Goal: Book appointment/travel/reservation

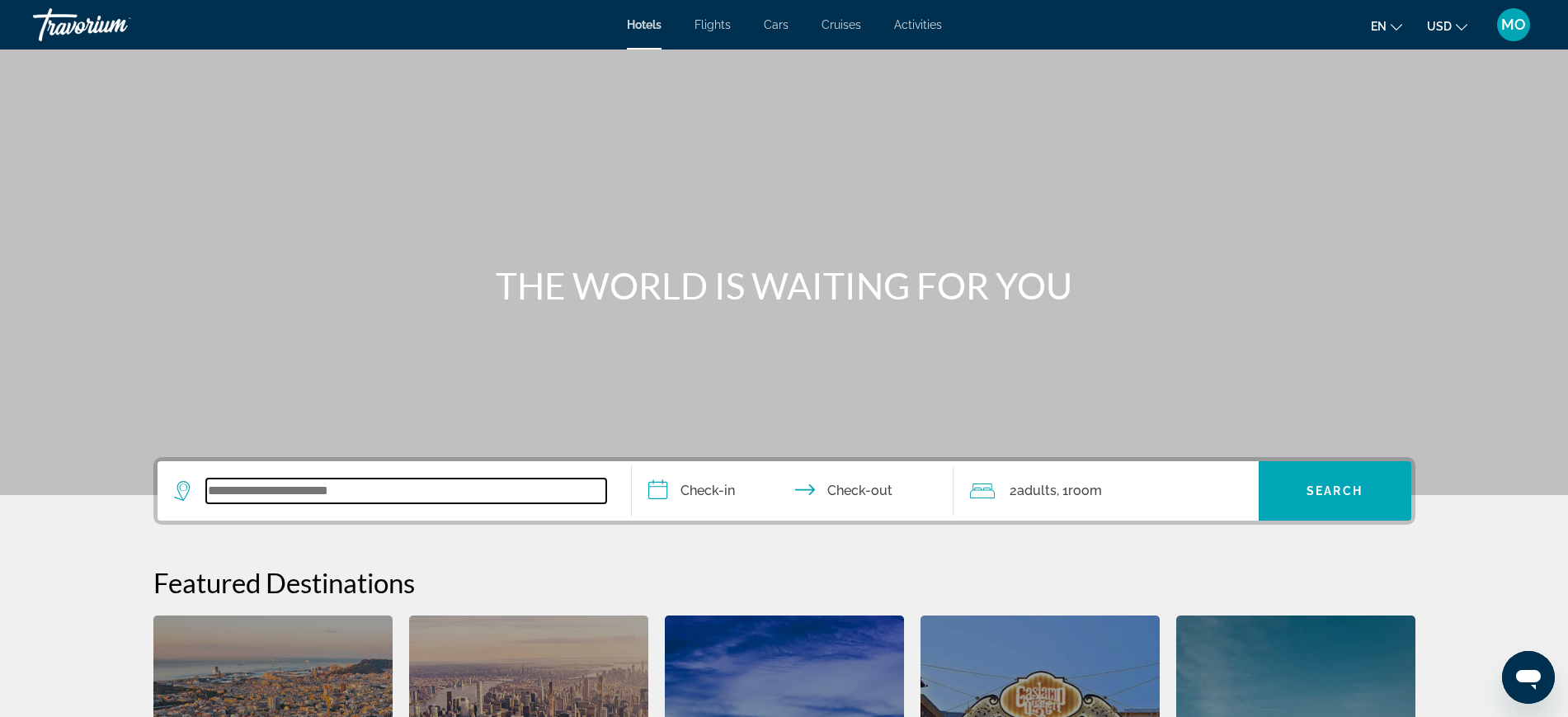
click at [206, 504] on input "Search widget" at bounding box center [406, 490] width 400 height 24
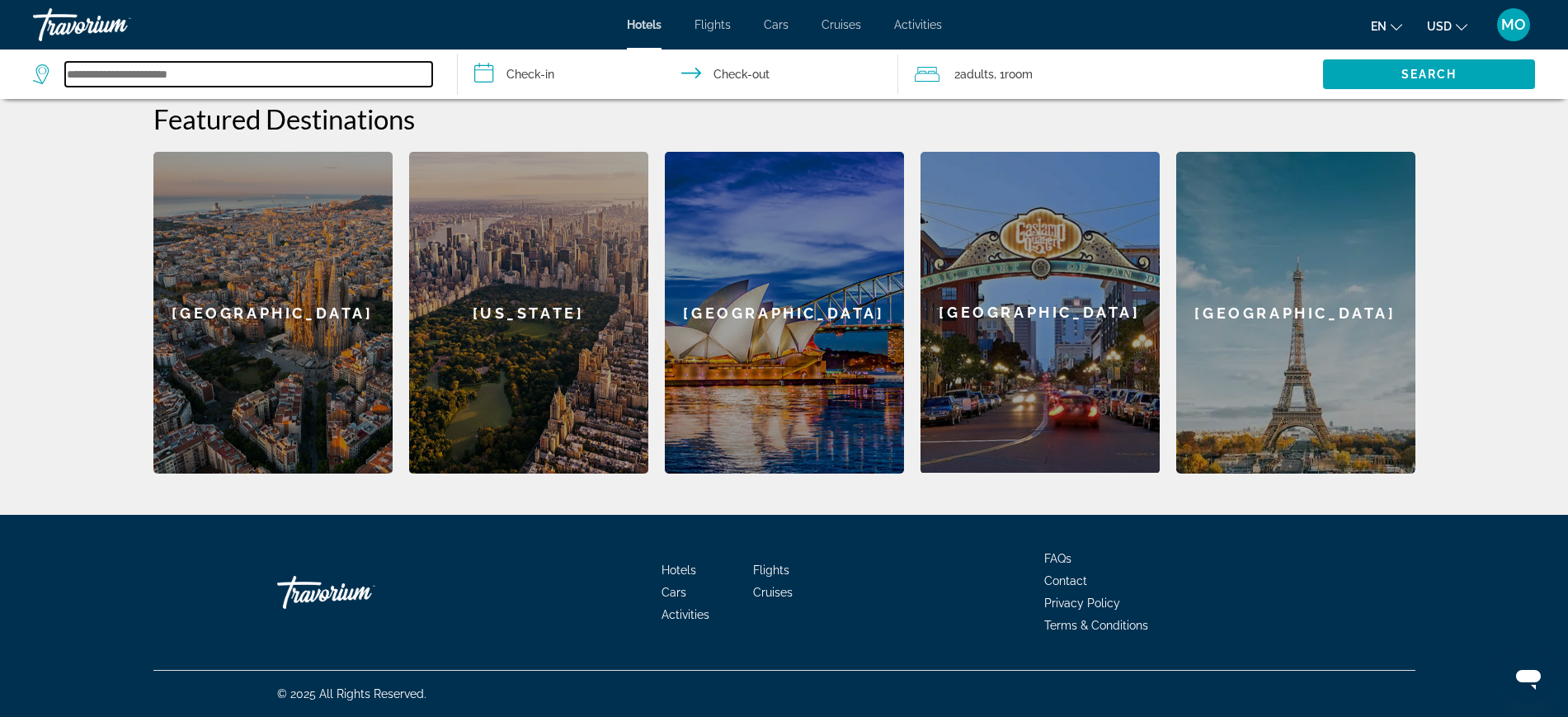
scroll to position [505, 0]
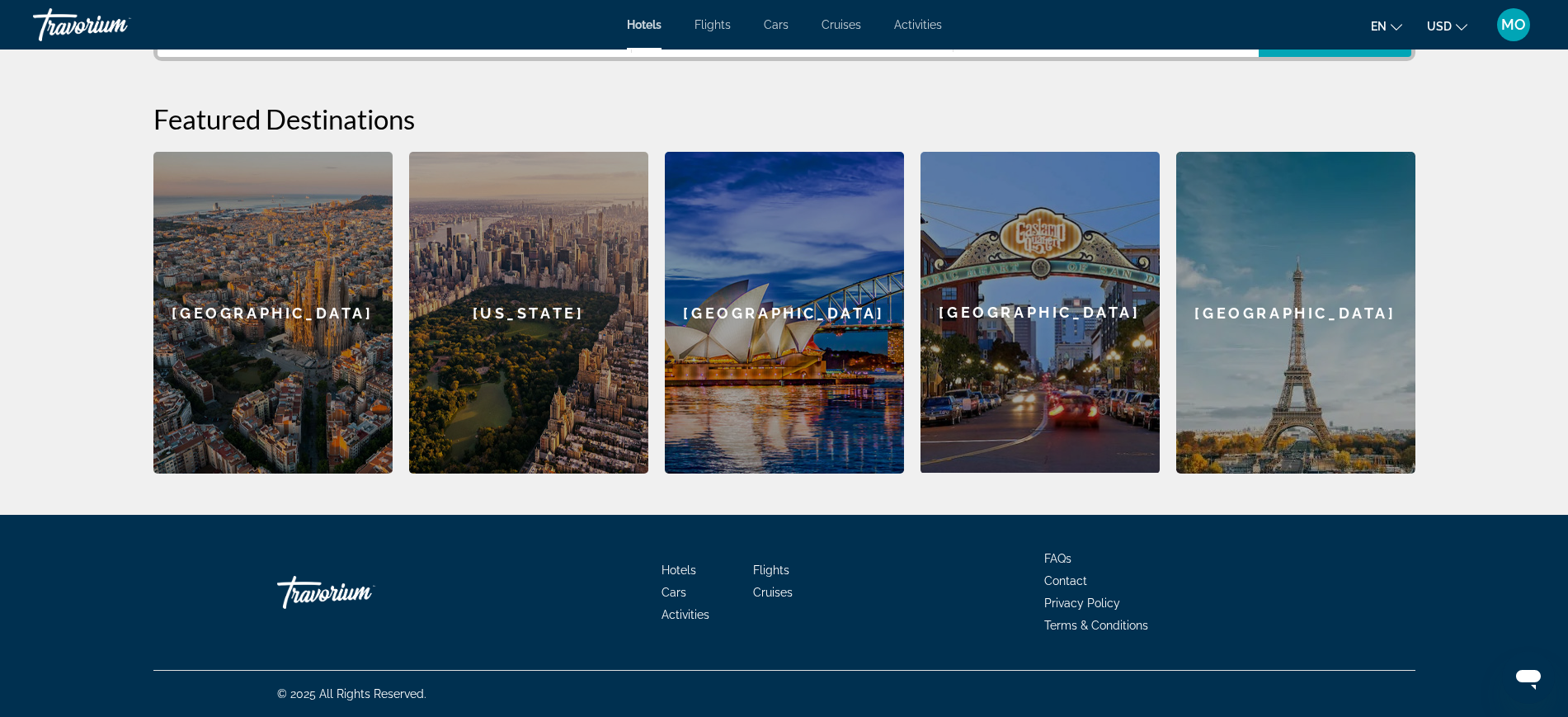
click at [332, 39] on input "Search widget" at bounding box center [406, 27] width 400 height 24
click at [258, 39] on input "Search widget" at bounding box center [406, 27] width 400 height 24
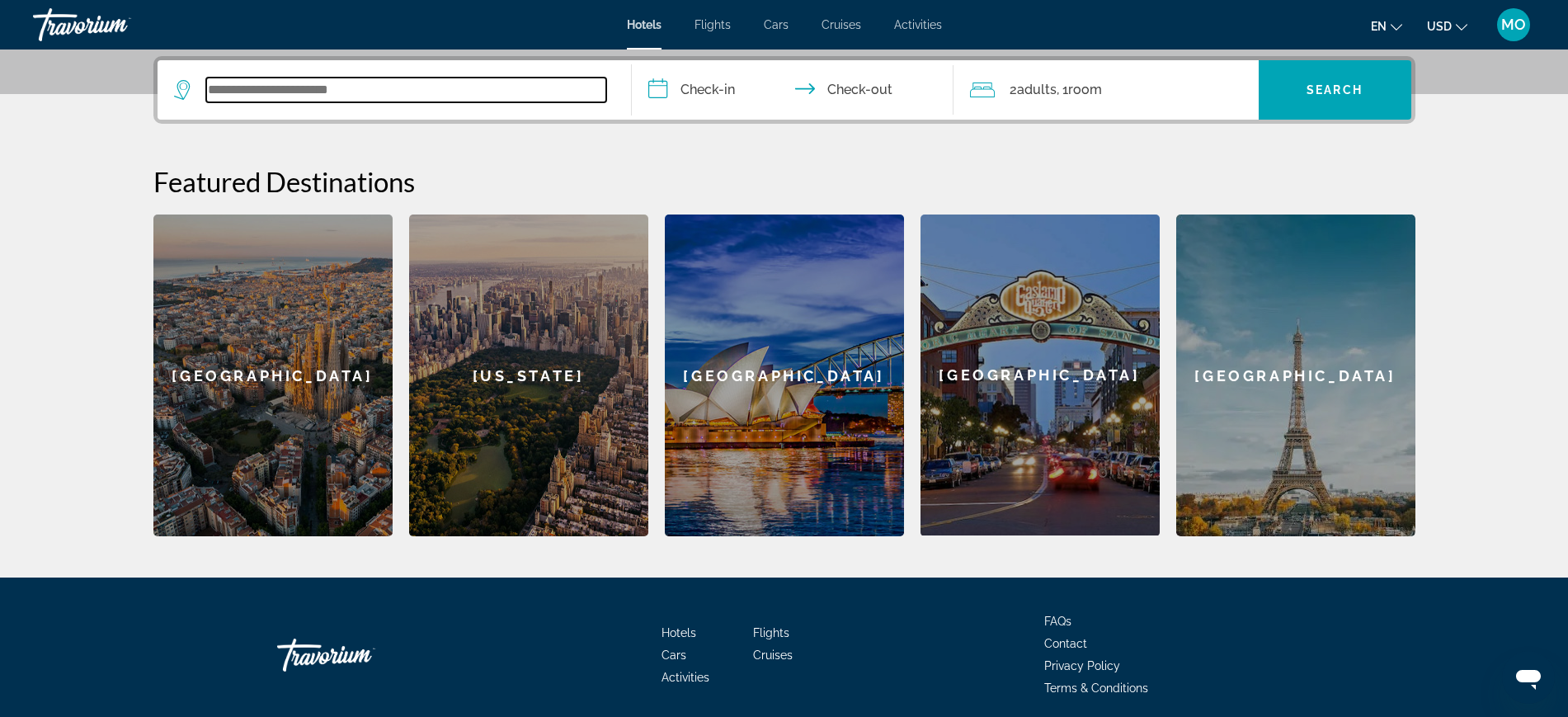
click at [371, 102] on input "Search widget" at bounding box center [406, 89] width 400 height 24
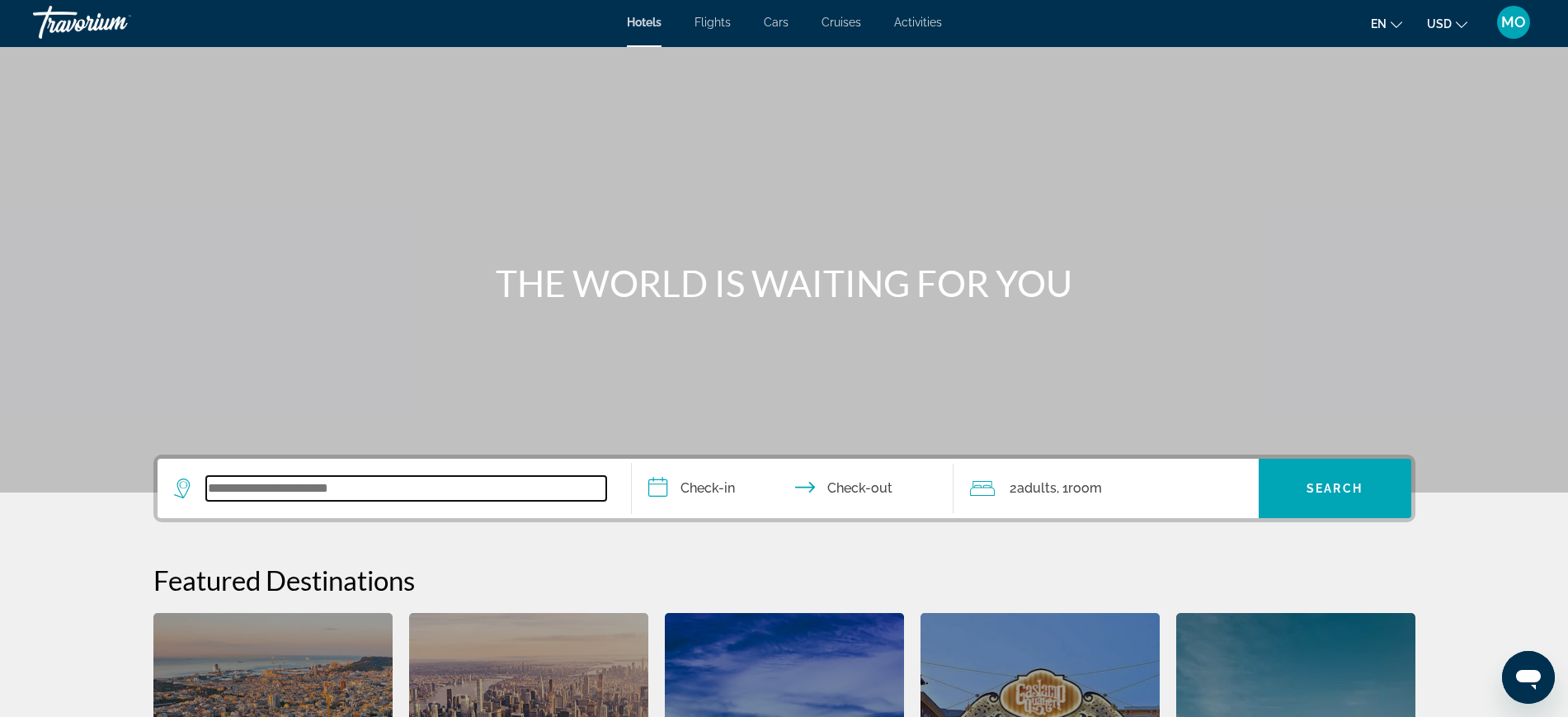
scroll to position [0, 0]
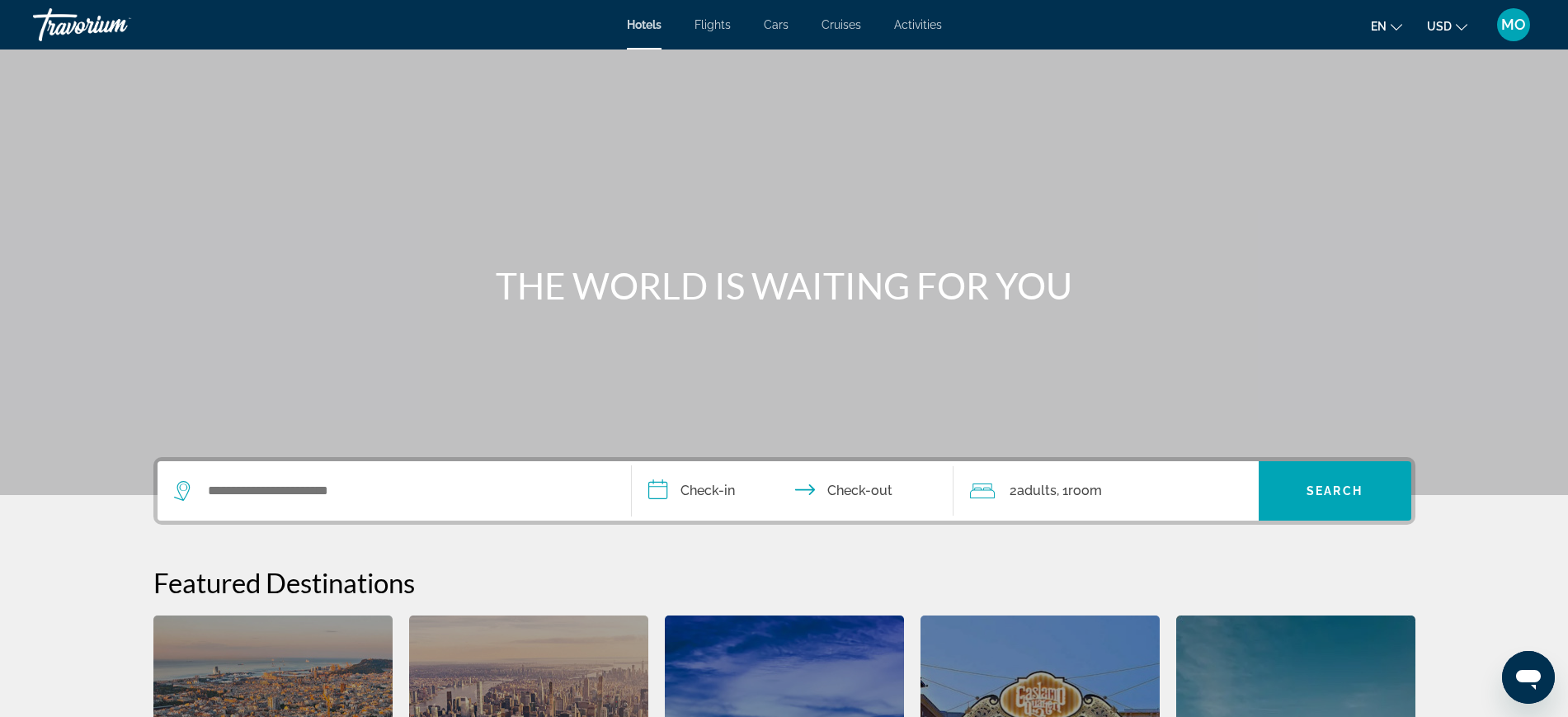
click at [1456, 29] on icon "Change currency" at bounding box center [1462, 28] width 12 height 12
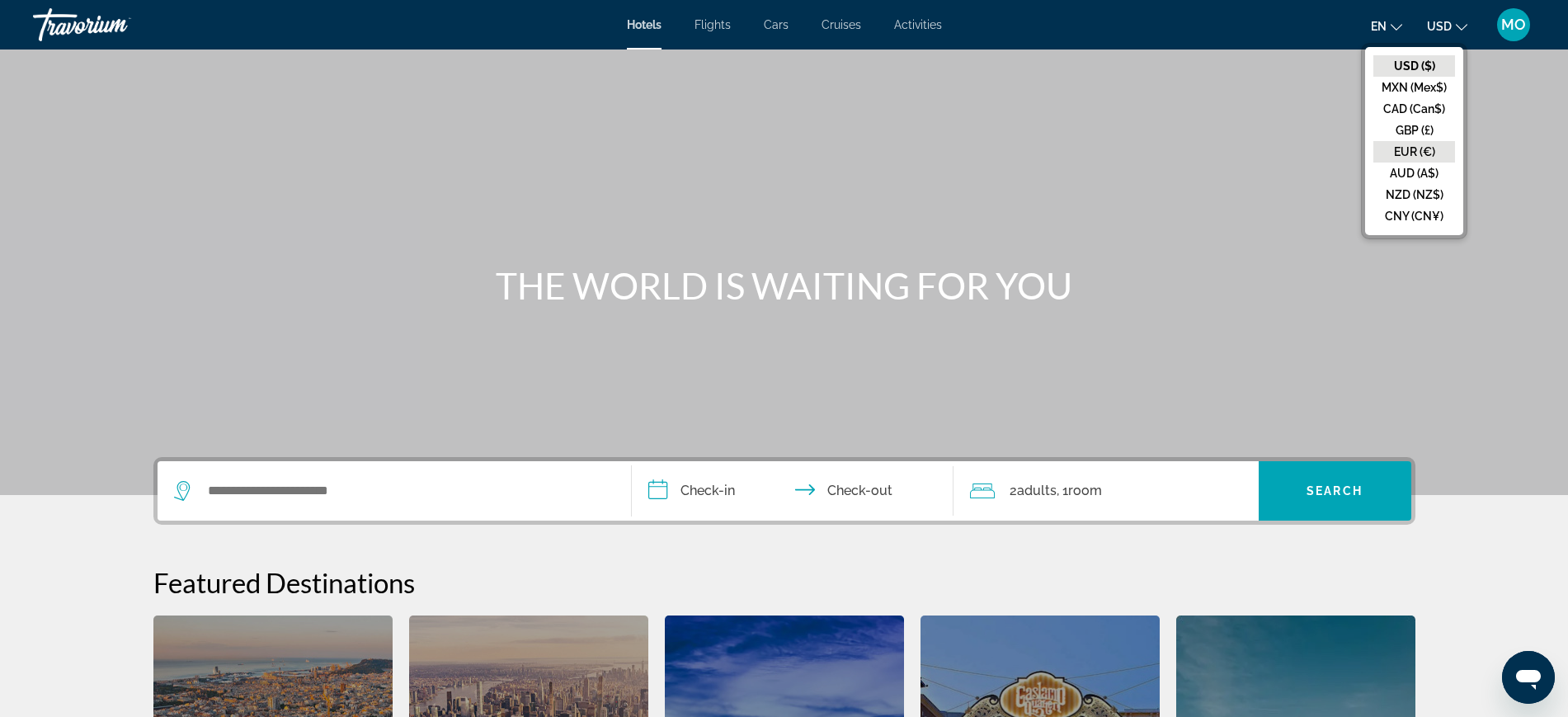
click at [1382, 163] on button "EUR (€)" at bounding box center [1414, 152] width 81 height 22
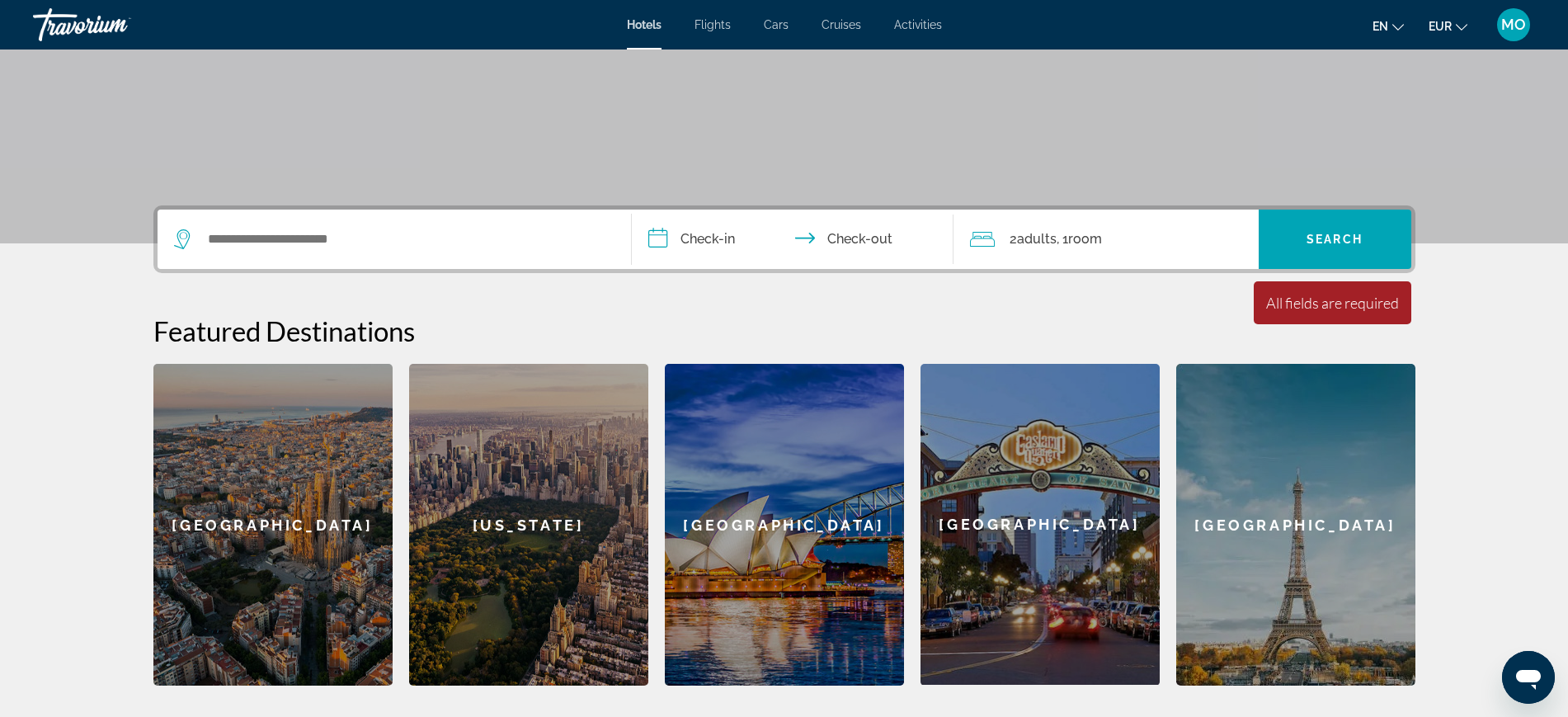
scroll to position [310, 0]
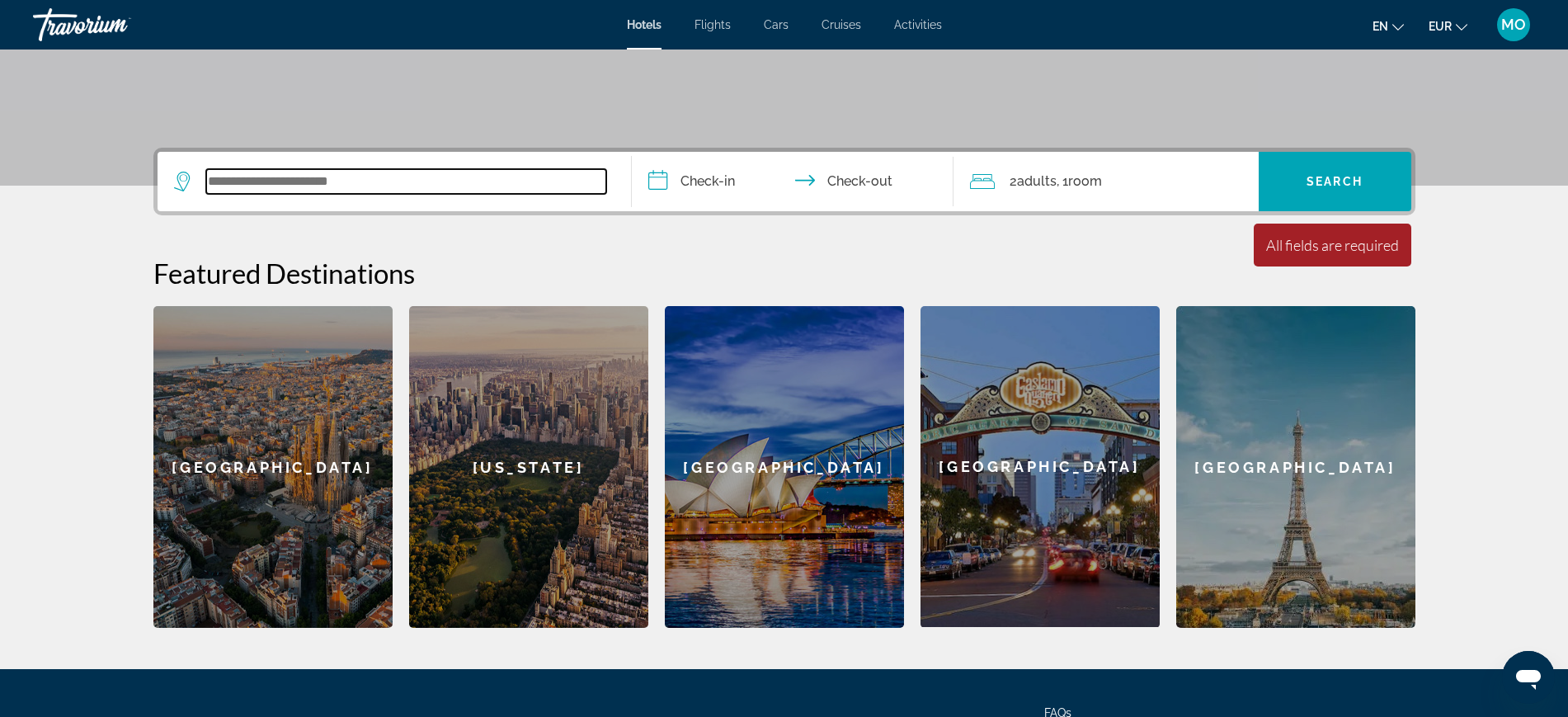
click at [206, 194] on input "Search widget" at bounding box center [406, 181] width 400 height 24
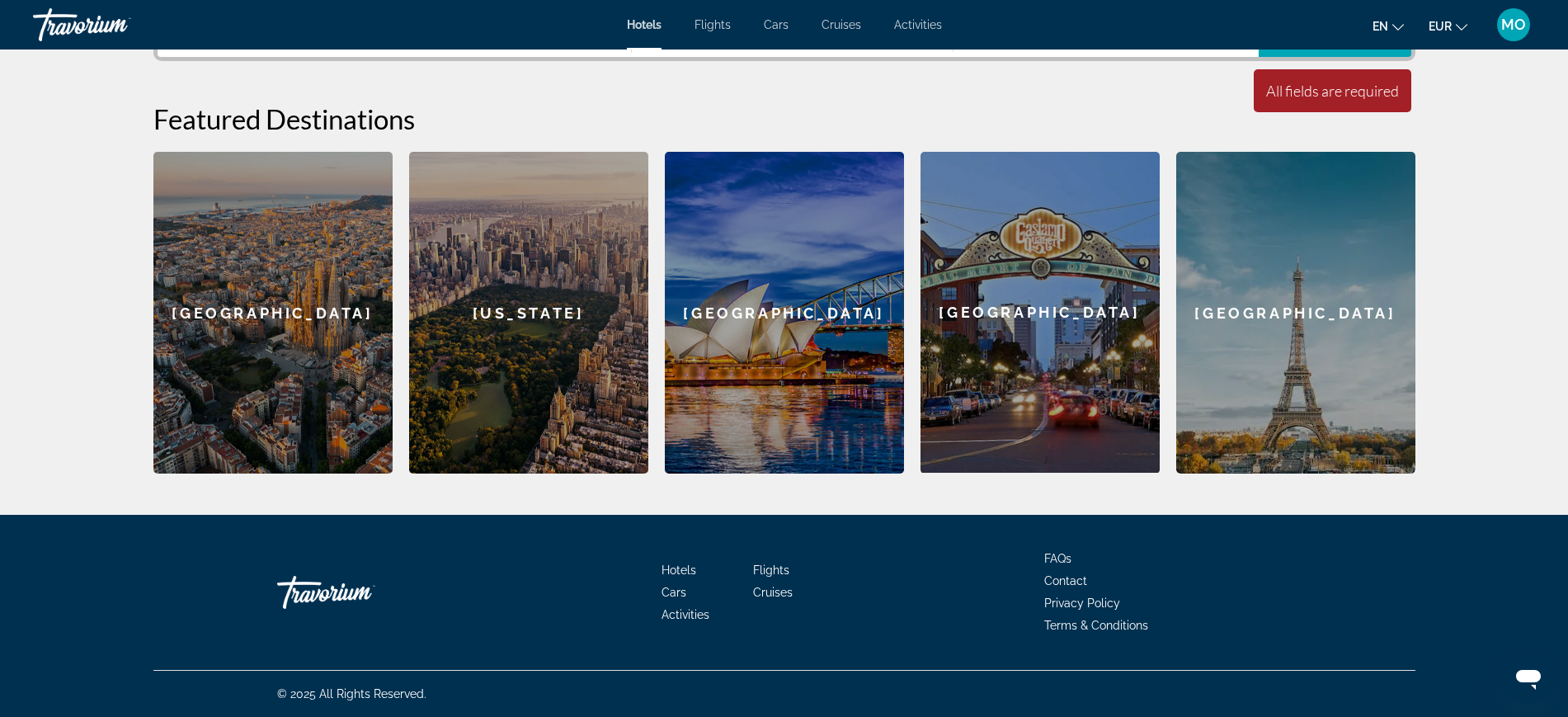
scroll to position [505, 0]
click at [174, 37] on icon "Search widget" at bounding box center [184, 28] width 20 height 20
click at [243, 39] on input "Search widget" at bounding box center [406, 27] width 400 height 24
type input "*****"
click at [627, 31] on span "Hotels" at bounding box center [644, 25] width 34 height 13
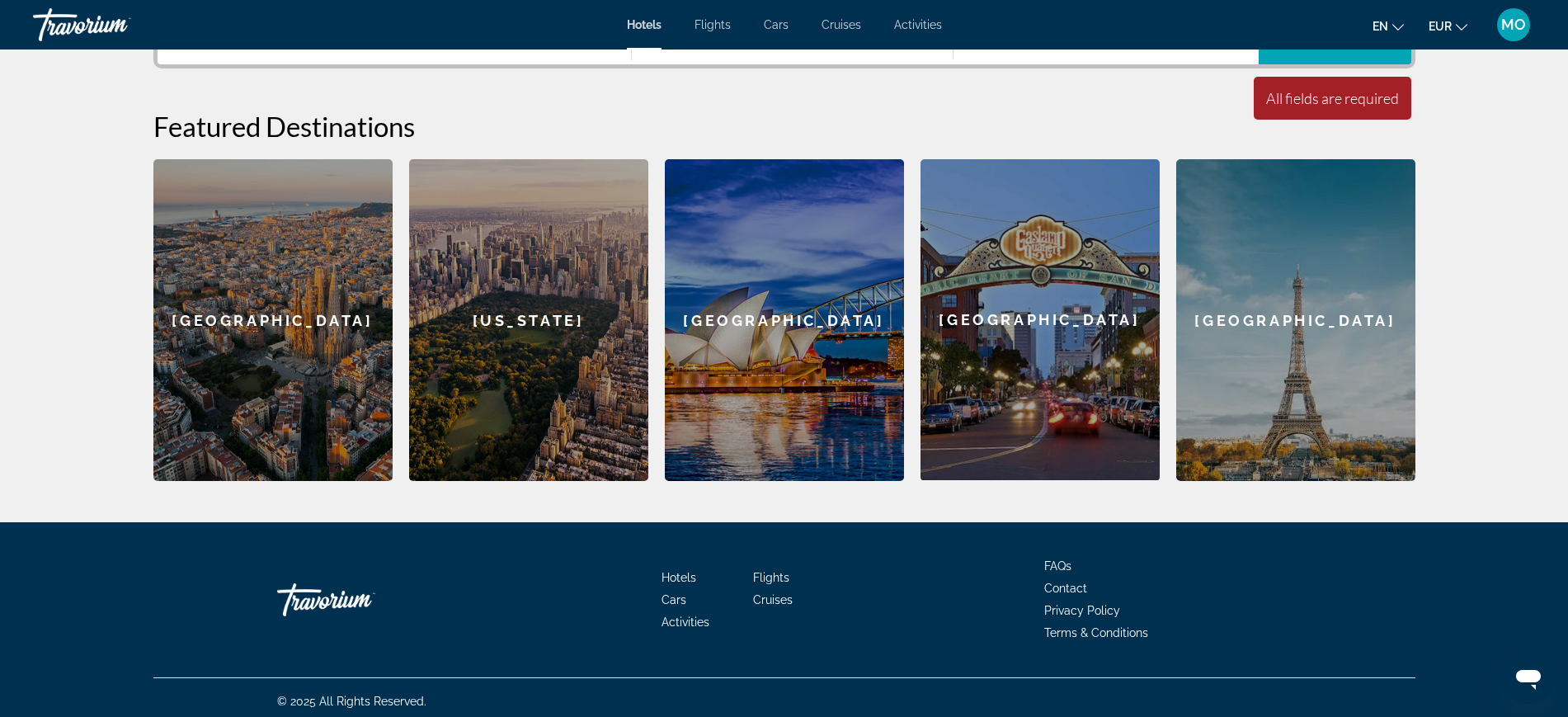
scroll to position [516, 0]
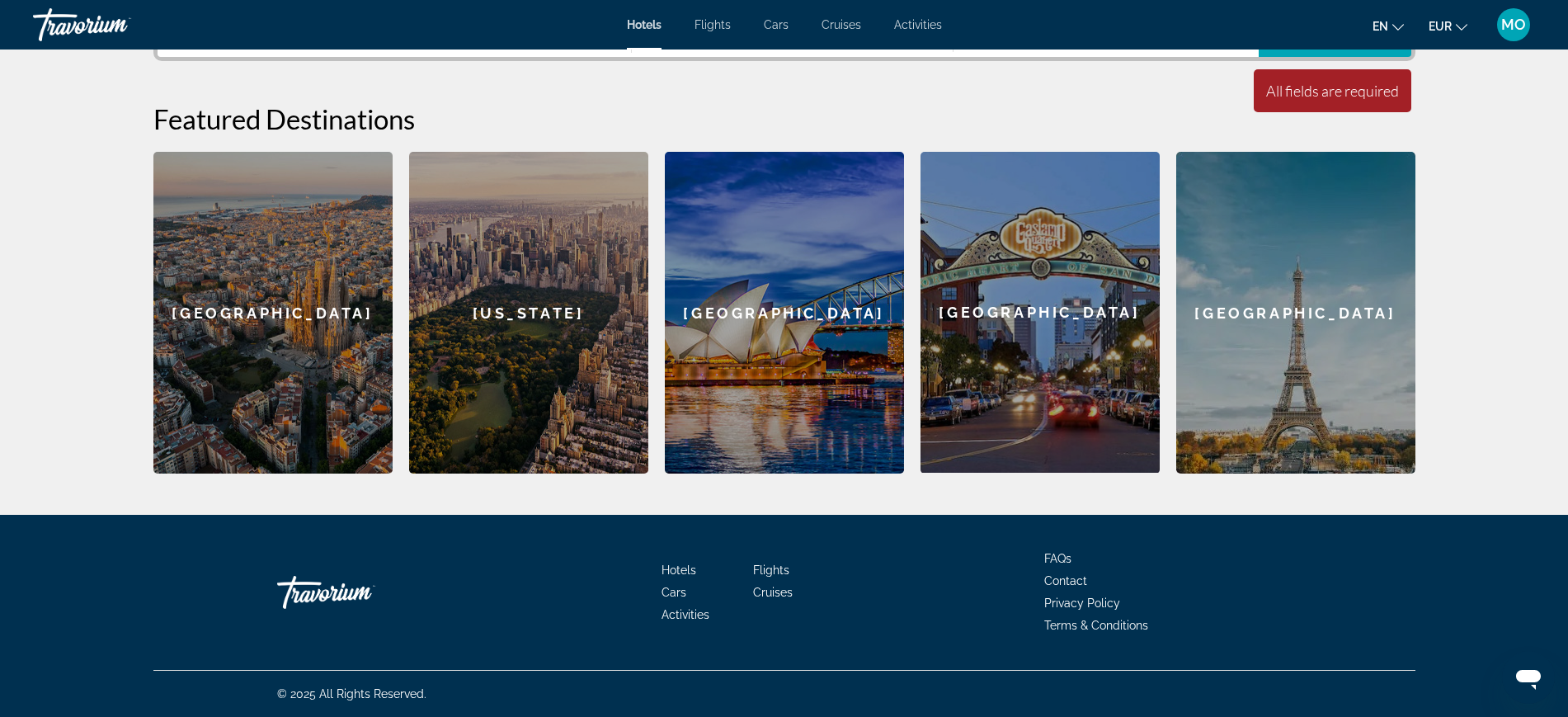
click at [381, 39] on input "*****" at bounding box center [406, 27] width 400 height 24
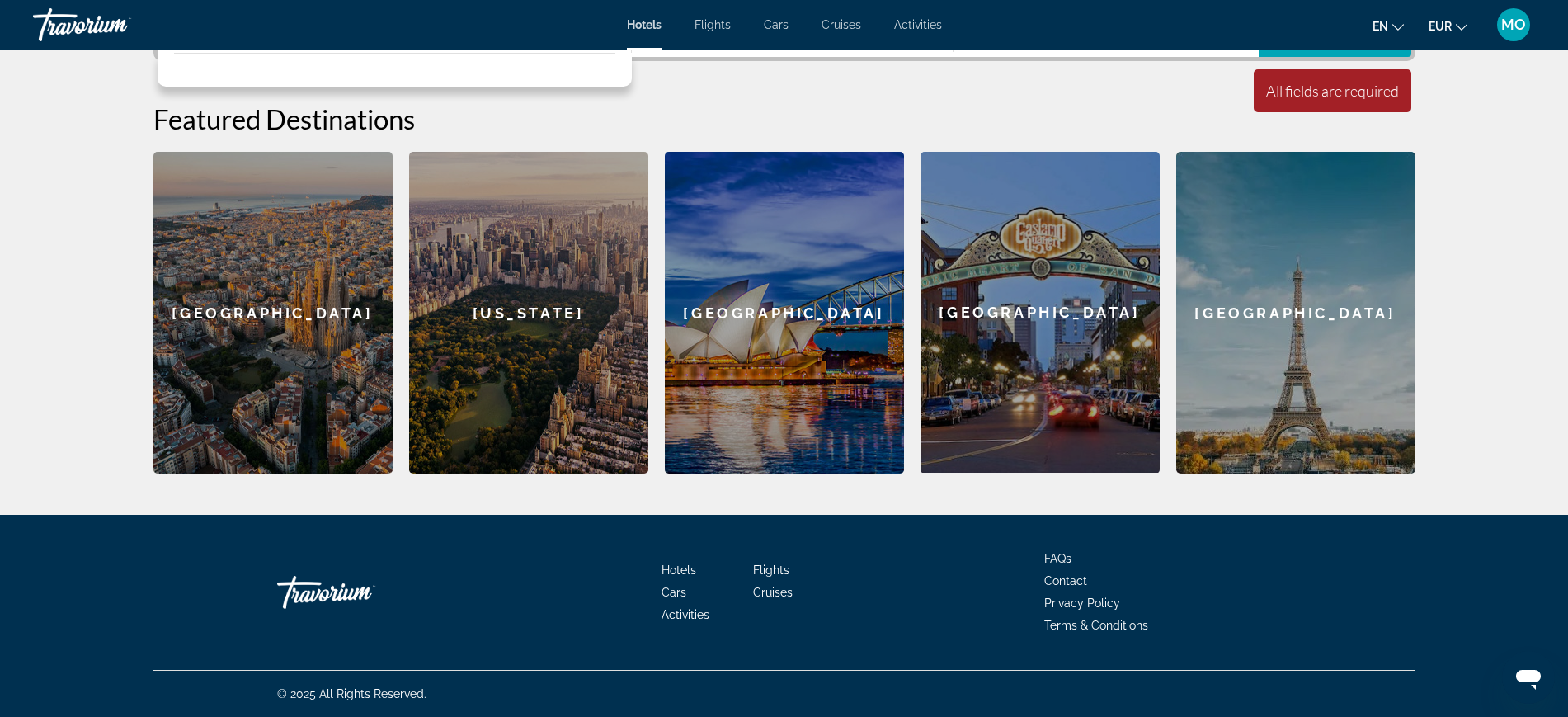
click at [206, 39] on input "*****" at bounding box center [406, 27] width 400 height 24
